Goal: Task Accomplishment & Management: Manage account settings

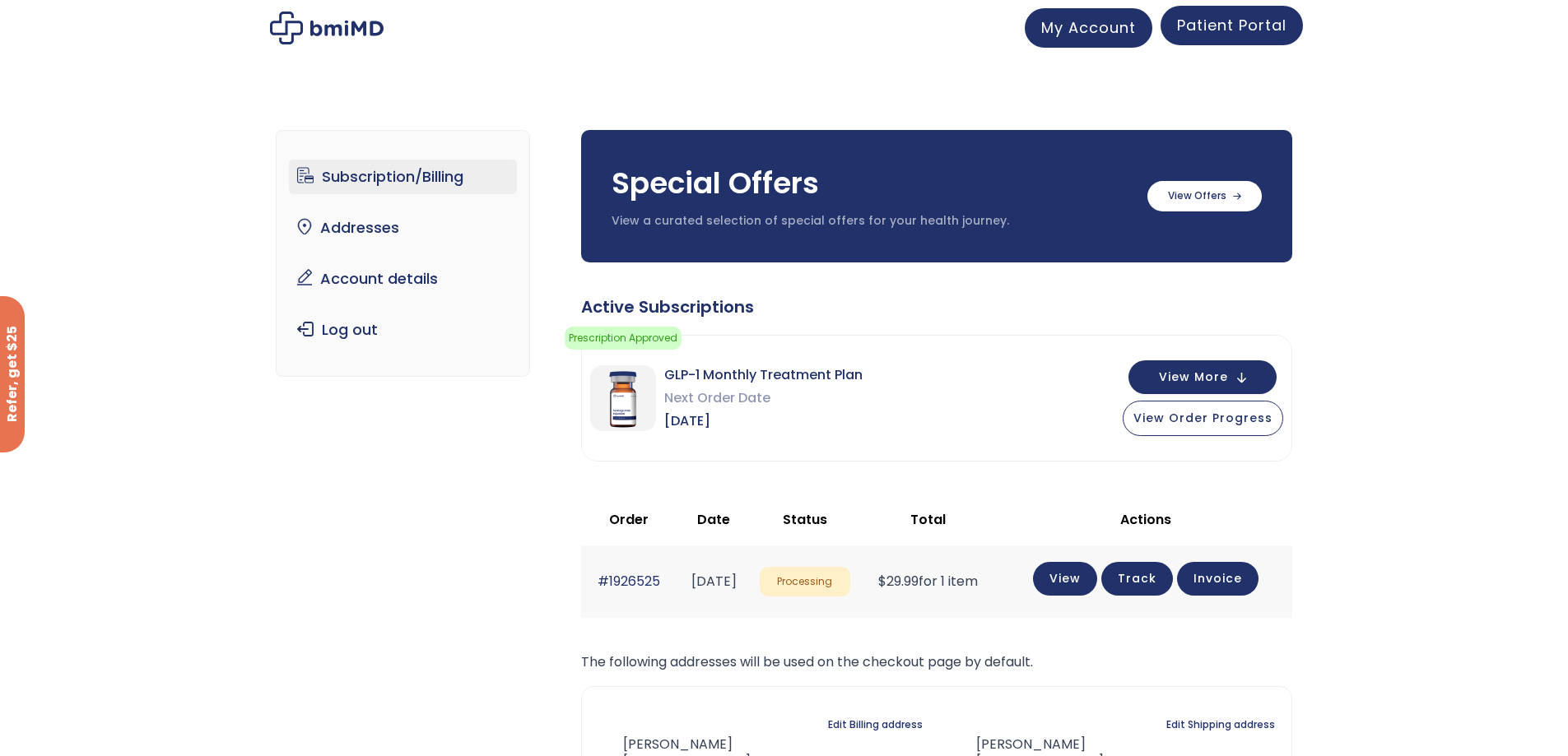
click at [1210, 33] on span "Patient Portal" at bounding box center [1231, 25] width 110 height 20
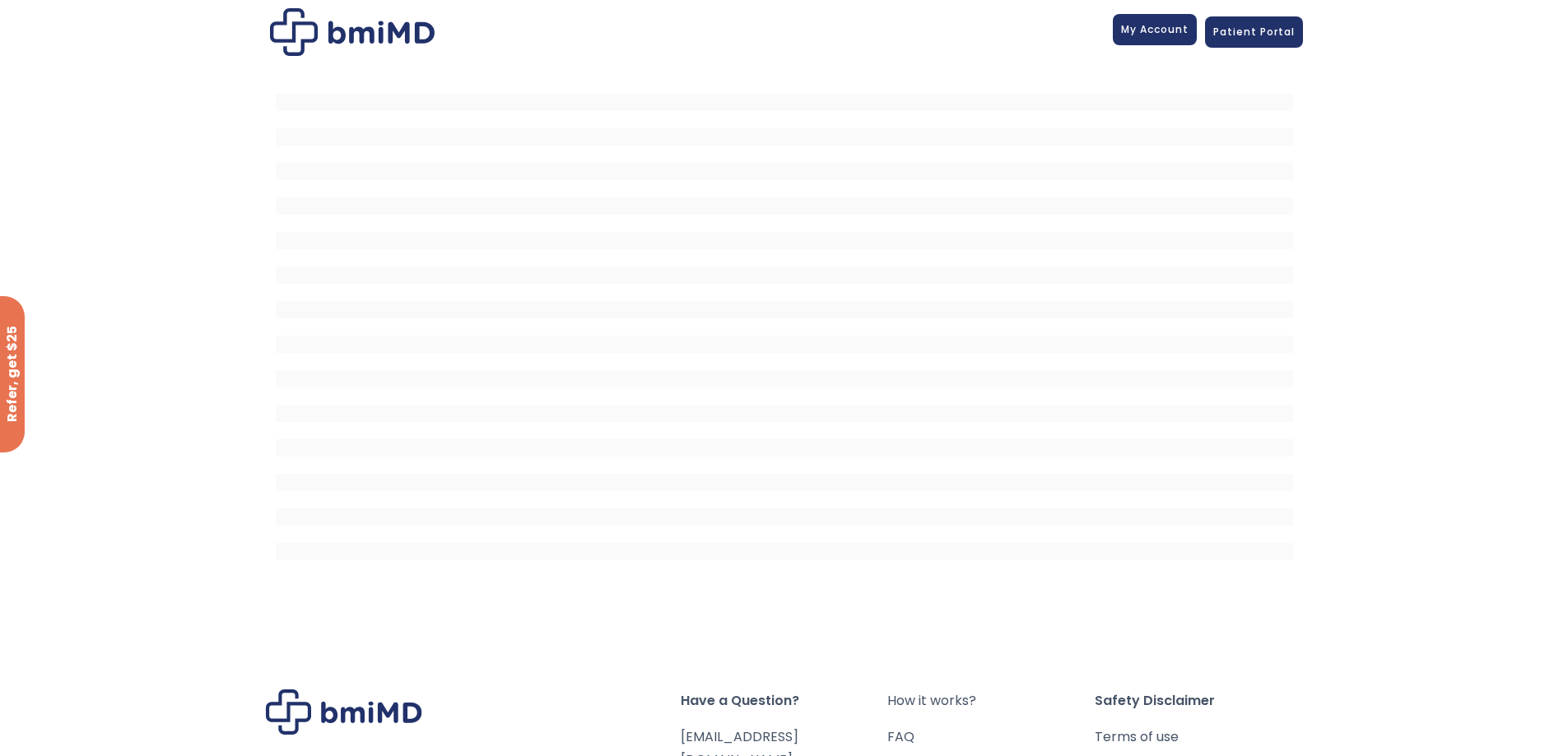
click at [1133, 32] on span "My Account" at bounding box center [1154, 29] width 68 height 14
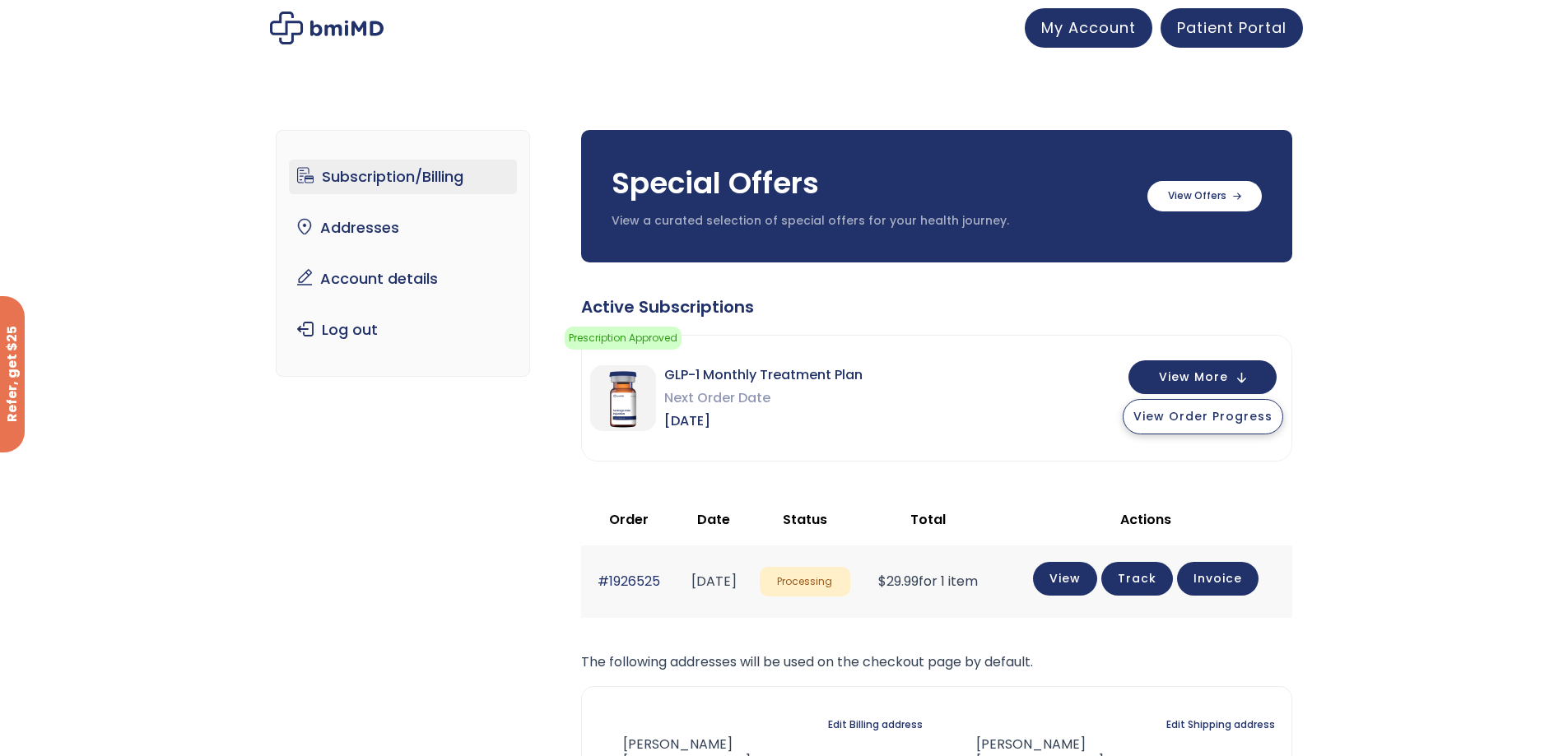
click at [1233, 430] on button "View Order Progress" at bounding box center [1202, 417] width 161 height 35
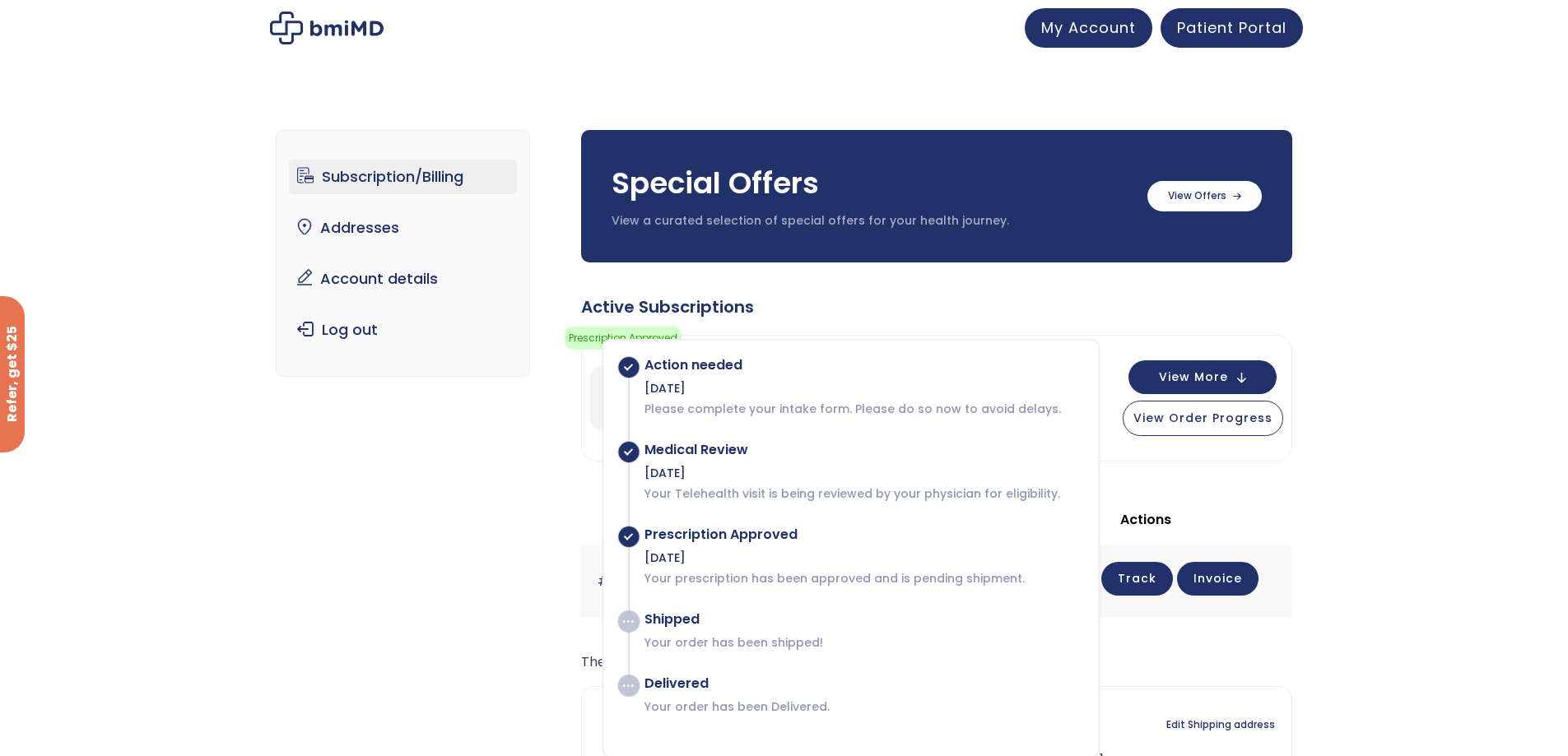
click at [1528, 457] on div "Subscription/Billing bmiRewards Addresses Account details Submit a Review Log o…" at bounding box center [784, 531] width 1568 height 868
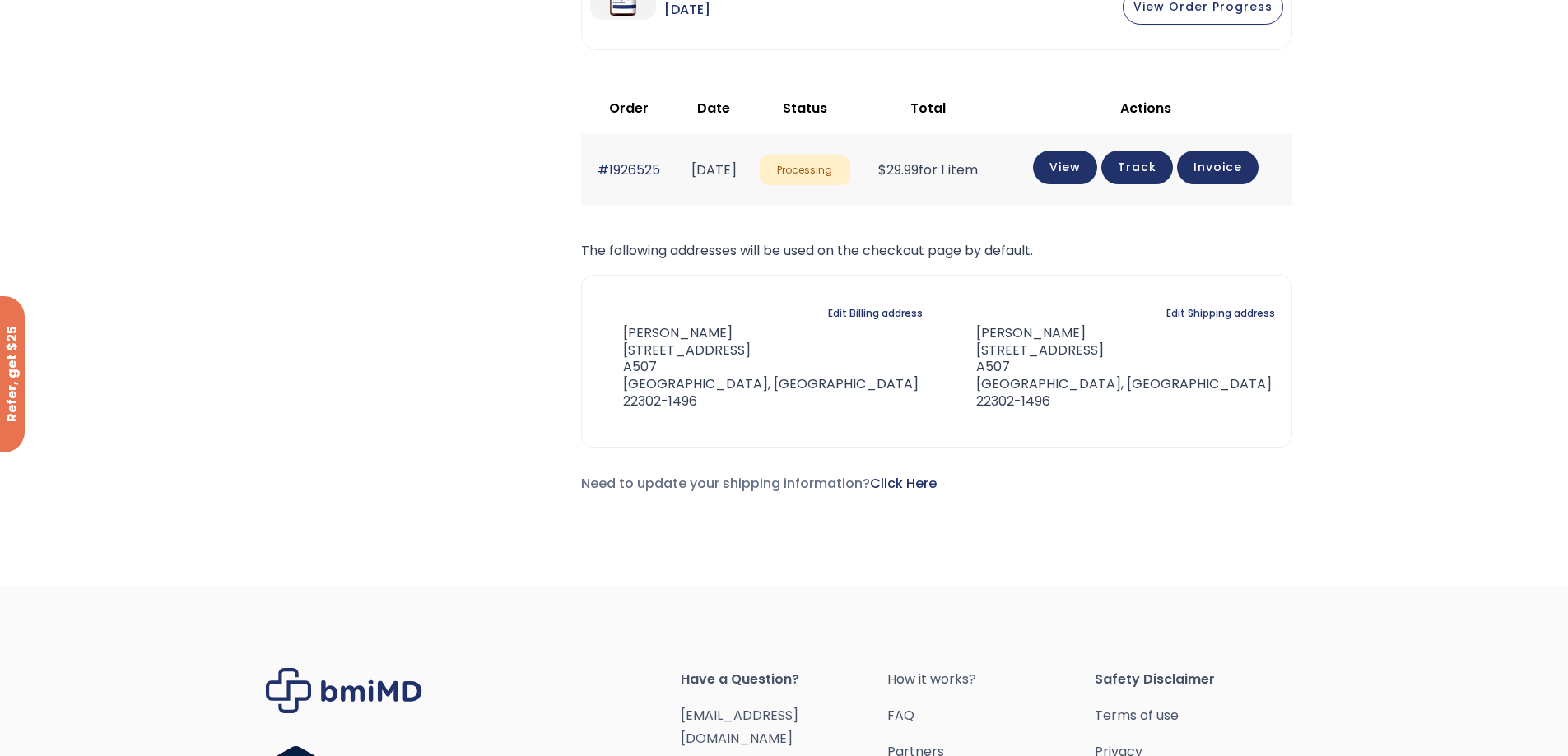
scroll to position [636, 0]
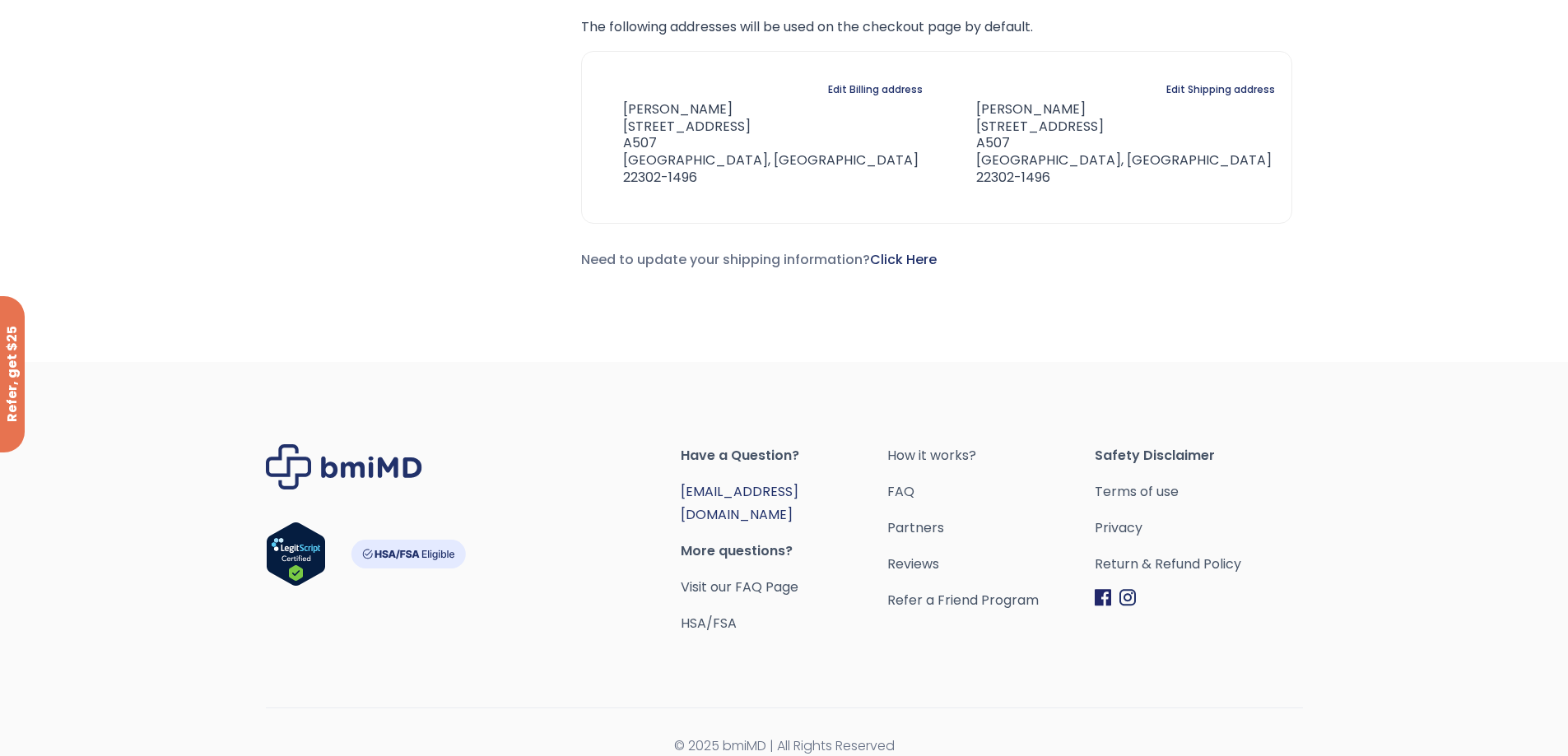
click at [765, 493] on link "[EMAIL_ADDRESS][DOMAIN_NAME]" at bounding box center [739, 503] width 118 height 42
drag, startPoint x: 820, startPoint y: 493, endPoint x: 681, endPoint y: 494, distance: 139.0
click at [681, 494] on span "[EMAIL_ADDRESS][DOMAIN_NAME]" at bounding box center [784, 503] width 207 height 46
copy link "[EMAIL_ADDRESS][DOMAIN_NAME]"
